Goal: Information Seeking & Learning: Compare options

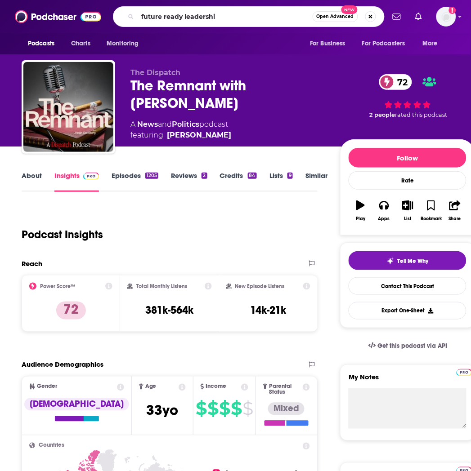
type input "future ready leadership"
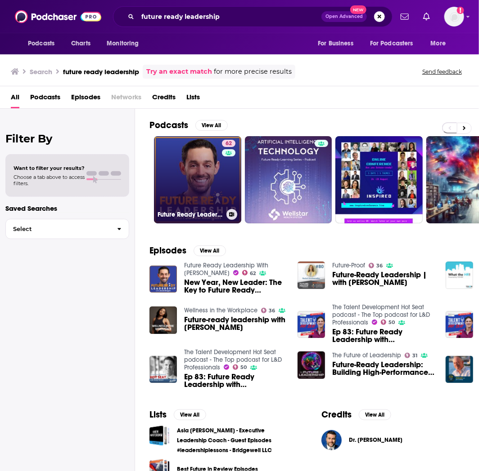
click at [188, 177] on link "62 Future Ready Leadership With [PERSON_NAME]" at bounding box center [197, 179] width 87 height 87
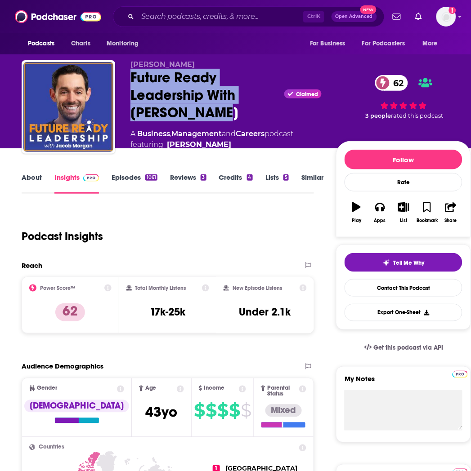
drag, startPoint x: 236, startPoint y: 114, endPoint x: 123, endPoint y: 75, distance: 118.9
click at [123, 75] on div "[PERSON_NAME] Future Ready Leadership With [PERSON_NAME] Claimed 62 A Business …" at bounding box center [246, 109] width 449 height 99
copy h2 "Future Ready Leadership With [PERSON_NAME]"
click at [382, 215] on button "Apps" at bounding box center [379, 213] width 23 height 32
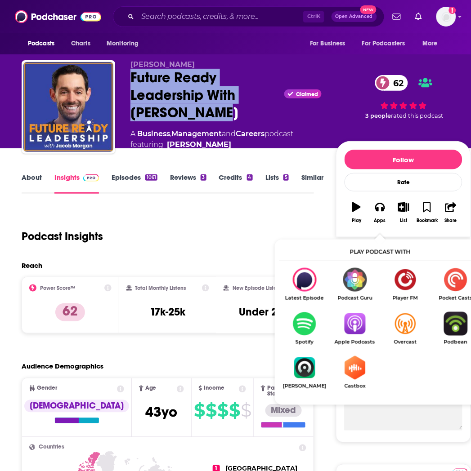
click at [220, 93] on div "Future Ready Leadership With [PERSON_NAME] Claimed 62" at bounding box center [225, 95] width 191 height 53
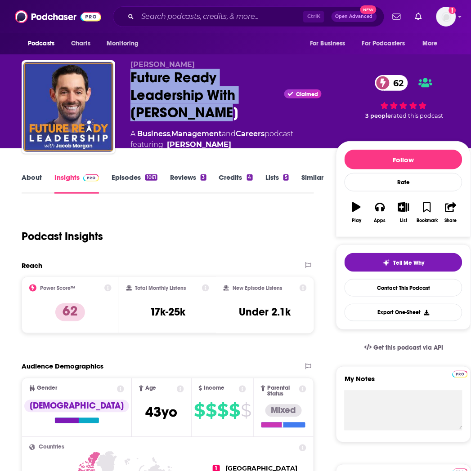
drag, startPoint x: 240, startPoint y: 118, endPoint x: 128, endPoint y: 75, distance: 119.8
click at [128, 75] on div "[PERSON_NAME] Future Ready Leadership With [PERSON_NAME] Claimed 62 A Business …" at bounding box center [246, 109] width 449 height 99
copy h2 "Future Ready Leadership With [PERSON_NAME]"
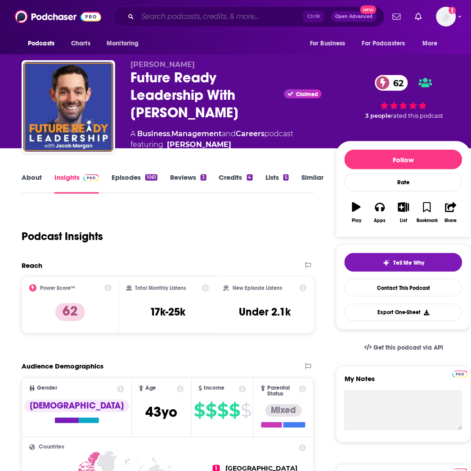
click at [163, 19] on input "Search podcasts, credits, & more..." at bounding box center [221, 16] width 166 height 14
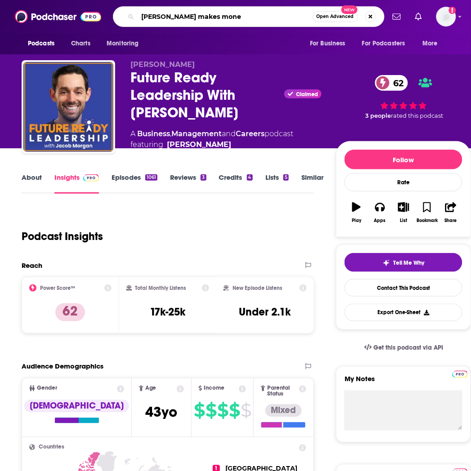
type input "[PERSON_NAME] makes money"
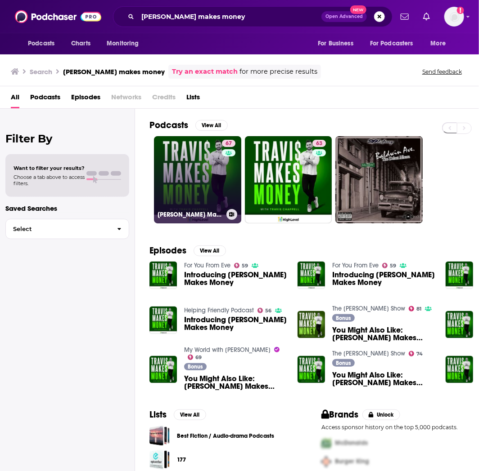
click at [197, 159] on link "67 [PERSON_NAME] Makes Money" at bounding box center [197, 179] width 87 height 87
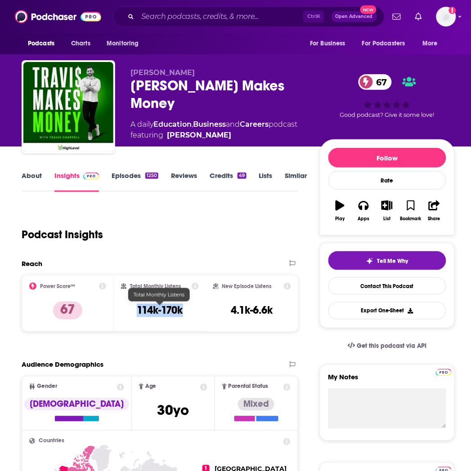
drag, startPoint x: 182, startPoint y: 315, endPoint x: 128, endPoint y: 312, distance: 54.1
click at [128, 312] on div "Total Monthly Listens 114k-170k" at bounding box center [160, 303] width 78 height 41
copy h3 "114k-170k"
click at [203, 19] on input "Search podcasts, credits, & more..." at bounding box center [221, 16] width 166 height 14
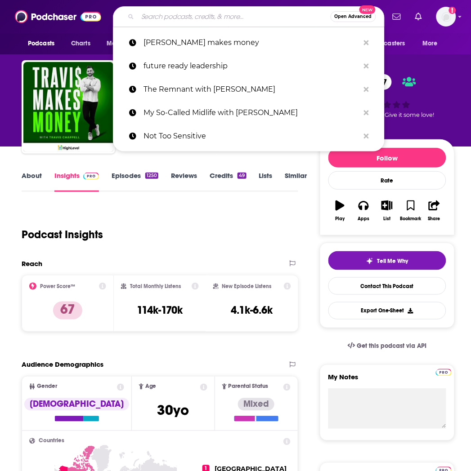
paste input "Strategy Skills"
type input "Strategy Skills"
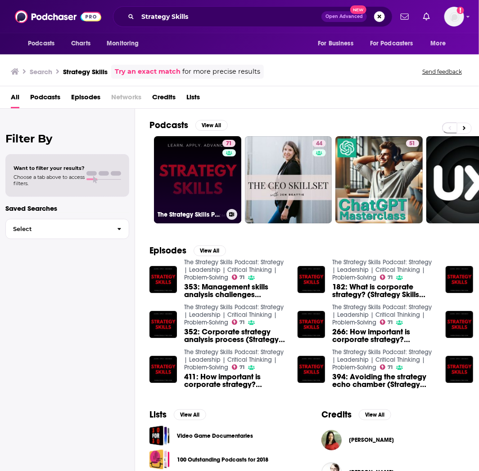
click at [218, 181] on link "71 The Strategy Skills Podcast: Strategy | Leadership | Critical Thinking | Pro…" at bounding box center [197, 179] width 87 height 87
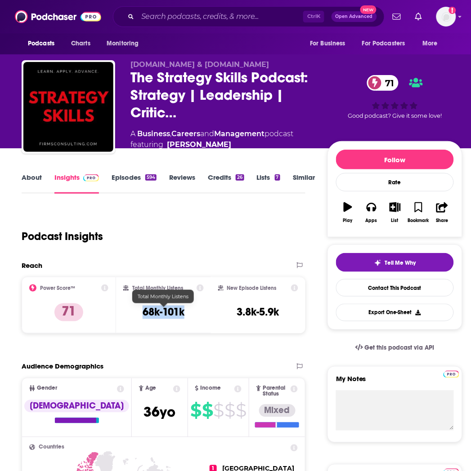
drag, startPoint x: 197, startPoint y: 313, endPoint x: 141, endPoint y: 314, distance: 56.2
click at [141, 314] on div "Total Monthly Listens 68k-101k" at bounding box center [163, 305] width 80 height 41
copy h3 "68k-101k"
click at [185, 18] on input "Search podcasts, credits, & more..." at bounding box center [221, 16] width 166 height 14
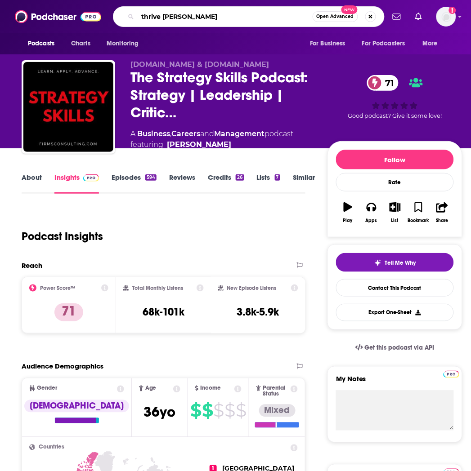
type input "thrive time"
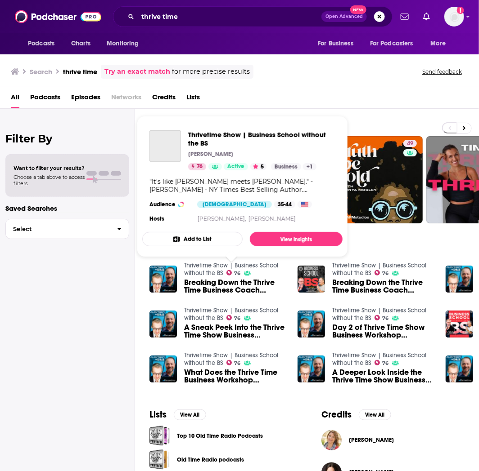
click at [218, 264] on link "Thrivetime Show | Business School without the BS" at bounding box center [231, 269] width 94 height 15
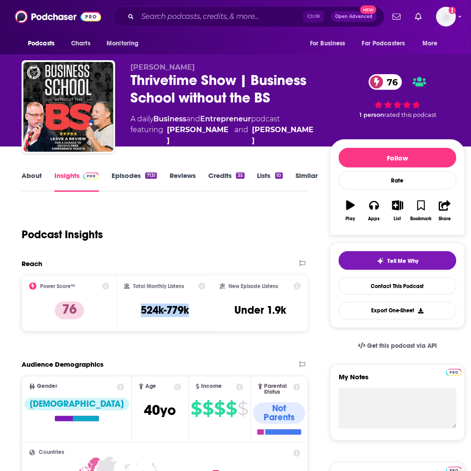
drag, startPoint x: 172, startPoint y: 307, endPoint x: 126, endPoint y: 310, distance: 45.9
click at [126, 310] on div "Total Monthly Listens 524k-779k" at bounding box center [164, 303] width 81 height 41
copy h3 "524k-779k"
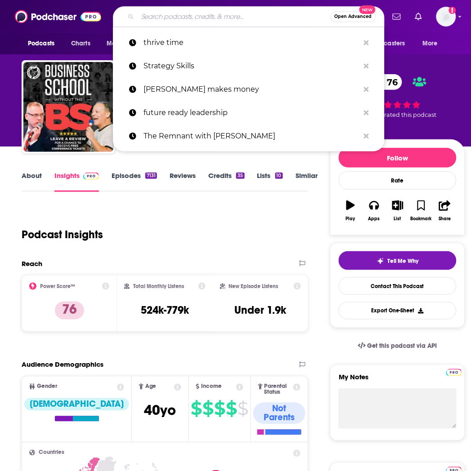
click at [159, 17] on input "Search podcasts, credits, & more..." at bounding box center [234, 16] width 193 height 14
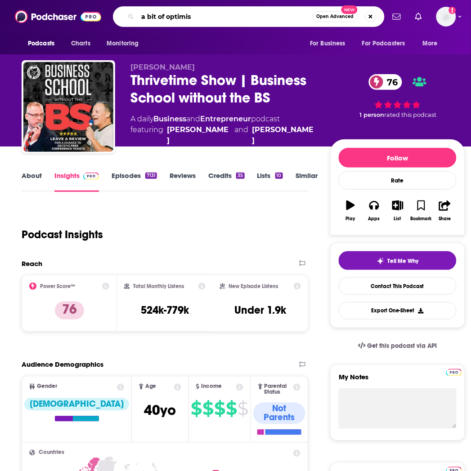
type input "a bit of optimism"
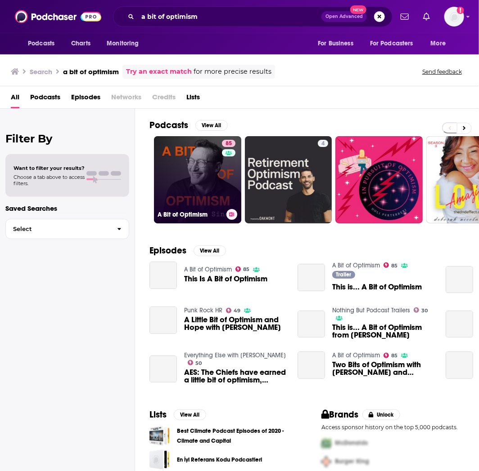
click at [194, 156] on link "85 A Bit of Optimism" at bounding box center [197, 179] width 87 height 87
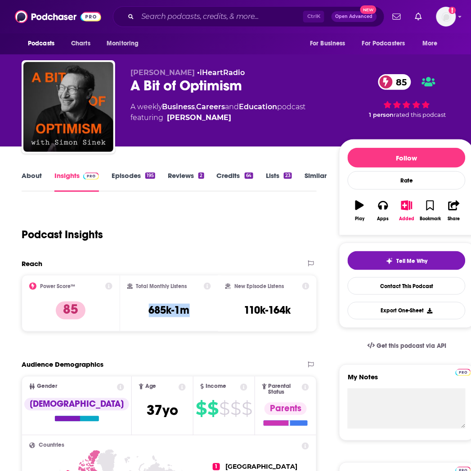
drag, startPoint x: 187, startPoint y: 312, endPoint x: 138, endPoint y: 312, distance: 48.6
click at [138, 312] on div "Total Monthly Listens 685k-1m" at bounding box center [169, 303] width 84 height 41
copy h3 "685k-1m"
